Goal: Transaction & Acquisition: Purchase product/service

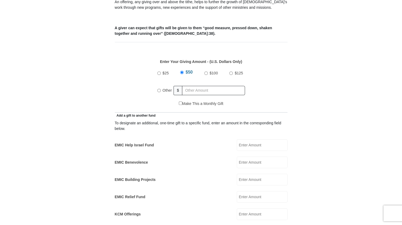
scroll to position [209, 0]
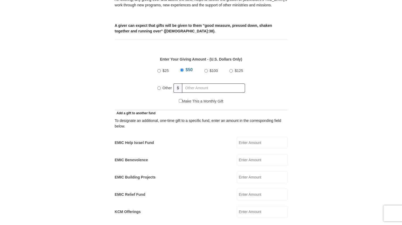
click at [161, 82] on label "Other" at bounding box center [167, 88] width 13 height 12
click at [160, 86] on input "Other" at bounding box center [158, 87] width 3 height 3
radio input "true"
click at [200, 83] on input "text" at bounding box center [214, 87] width 61 height 9
type input "440.00"
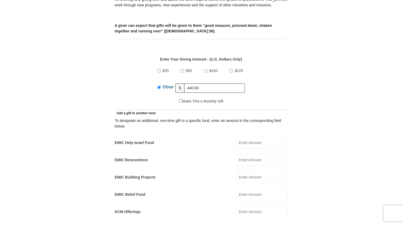
click at [246, 137] on input "EMIC Help Israel Fund" at bounding box center [262, 143] width 51 height 12
type input "50"
type input "[PERSON_NAME]"
type input "GREEN"
type input "[EMAIL_ADDRESS][DOMAIN_NAME]"
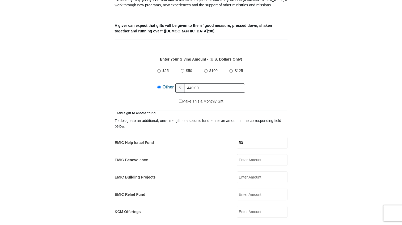
type input "[STREET_ADDRESS][PERSON_NAME]"
type input "[GEOGRAPHIC_DATA] [GEOGRAPHIC_DATA]"
select select "[GEOGRAPHIC_DATA]"
type input "76112"
type input "8177297849"
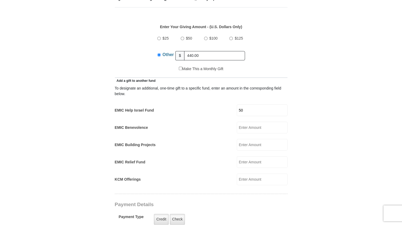
scroll to position [250, 0]
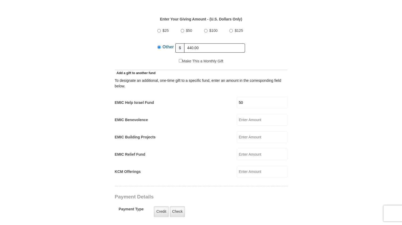
click at [242, 167] on input "KCM Offerings" at bounding box center [262, 172] width 51 height 12
type input "25"
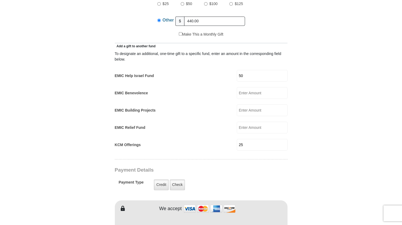
scroll to position [298, 0]
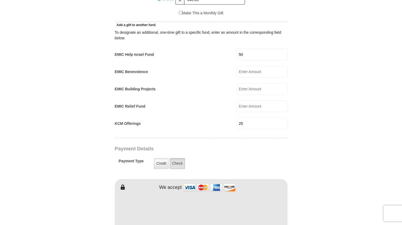
click at [175, 158] on label "Check" at bounding box center [177, 163] width 15 height 11
click at [0, 0] on input "Check" at bounding box center [0, 0] width 0 height 0
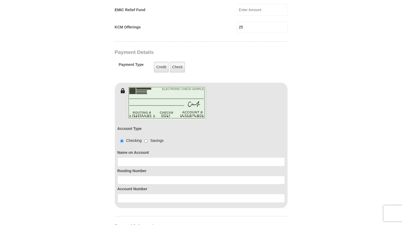
scroll to position [403, 0]
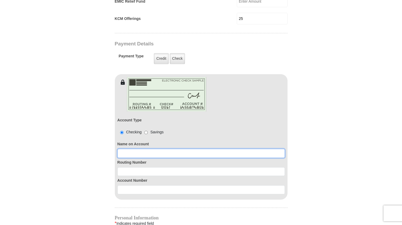
click at [125, 149] on input at bounding box center [201, 153] width 167 height 9
type input "[PERSON_NAME]"
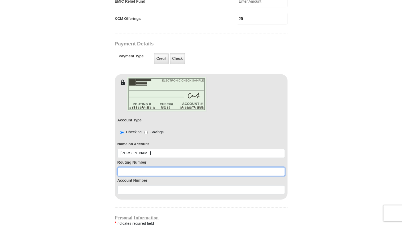
click at [123, 167] on input at bounding box center [201, 171] width 167 height 9
type input "311981614"
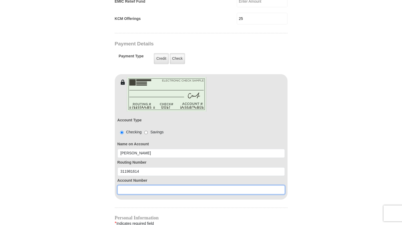
click at [124, 185] on input at bounding box center [201, 189] width 167 height 9
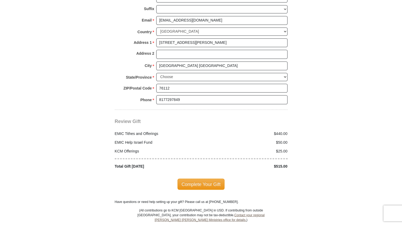
scroll to position [652, 0]
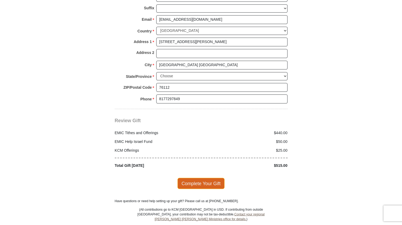
type input "0960130110"
click at [202, 178] on span "Complete Your Gift" at bounding box center [201, 183] width 47 height 11
